Goal: Task Accomplishment & Management: Use online tool/utility

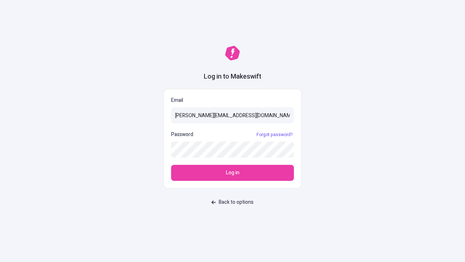
type input "[PERSON_NAME][EMAIL_ADDRESS][DOMAIN_NAME]"
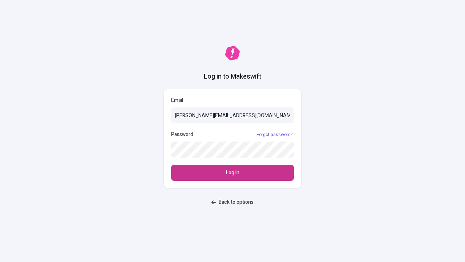
click at [233, 173] on span "Log in" at bounding box center [232, 173] width 13 height 8
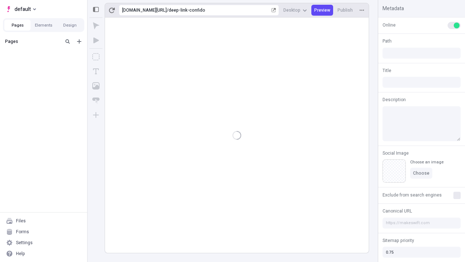
type input "/deep-link-confido"
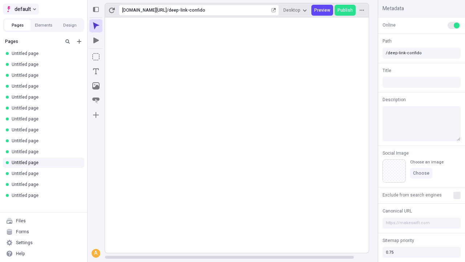
click at [20, 9] on span "default" at bounding box center [23, 9] width 16 height 9
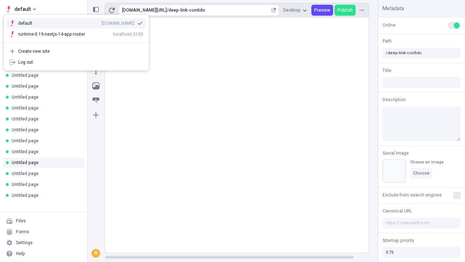
click at [102, 22] on div "[DOMAIN_NAME]" at bounding box center [118, 23] width 33 height 6
click at [79, 41] on icon "Add new" at bounding box center [79, 41] width 4 height 4
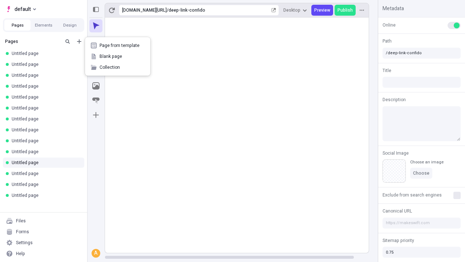
click at [118, 56] on span "Blank page" at bounding box center [122, 56] width 45 height 6
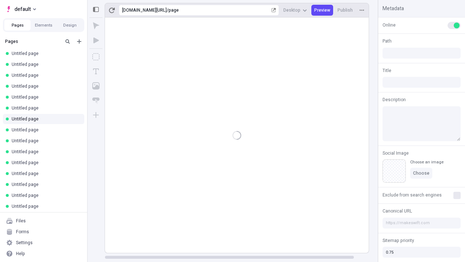
type input "/page"
